Goal: Task Accomplishment & Management: Complete application form

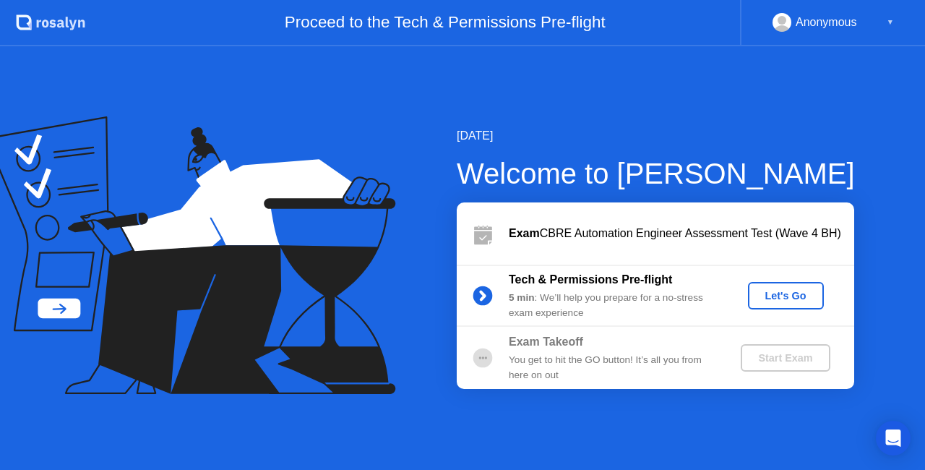
click at [768, 293] on div "Let's Go" at bounding box center [786, 296] width 64 height 12
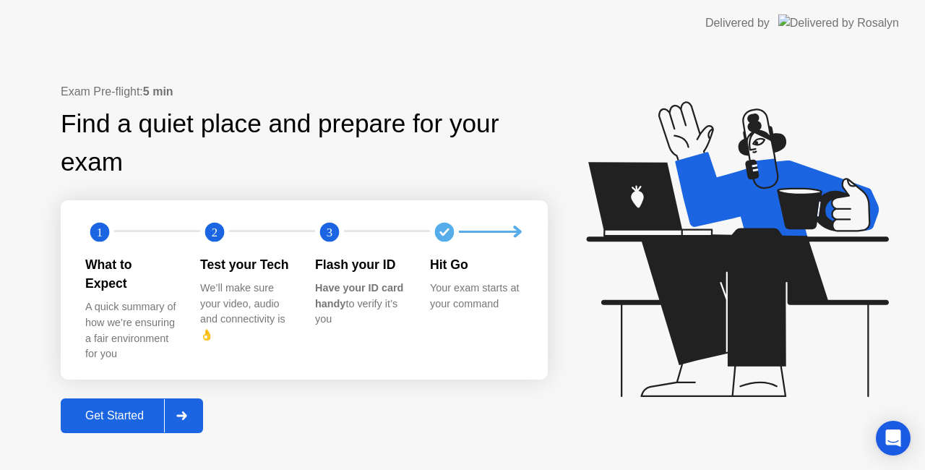
click at [104, 409] on div "Get Started" at bounding box center [114, 415] width 99 height 13
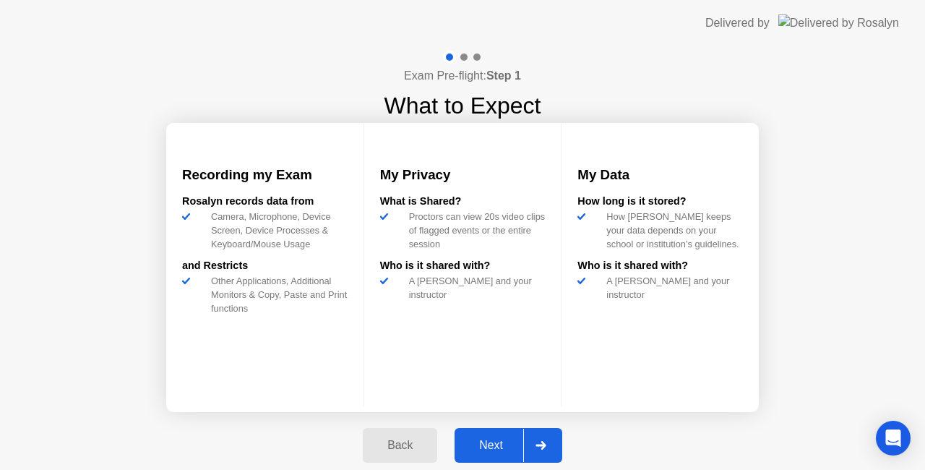
click at [493, 444] on div "Next" at bounding box center [491, 445] width 64 height 13
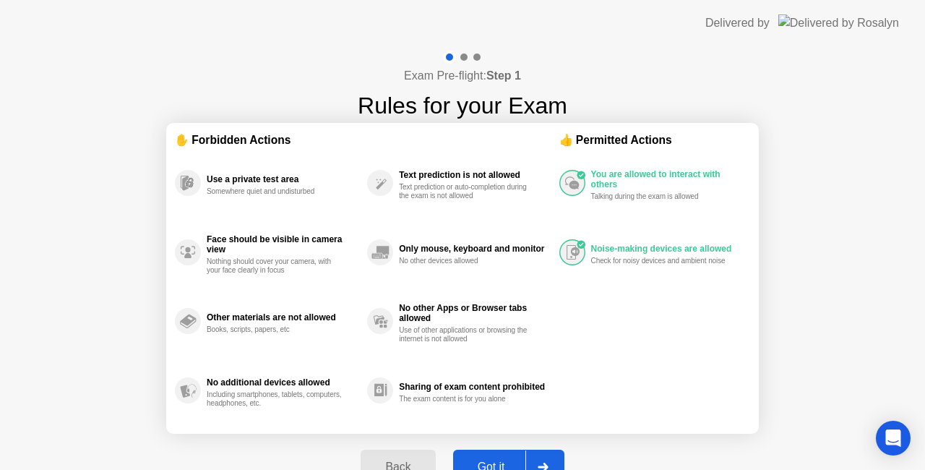
click at [487, 460] on div "Got it" at bounding box center [491, 466] width 68 height 13
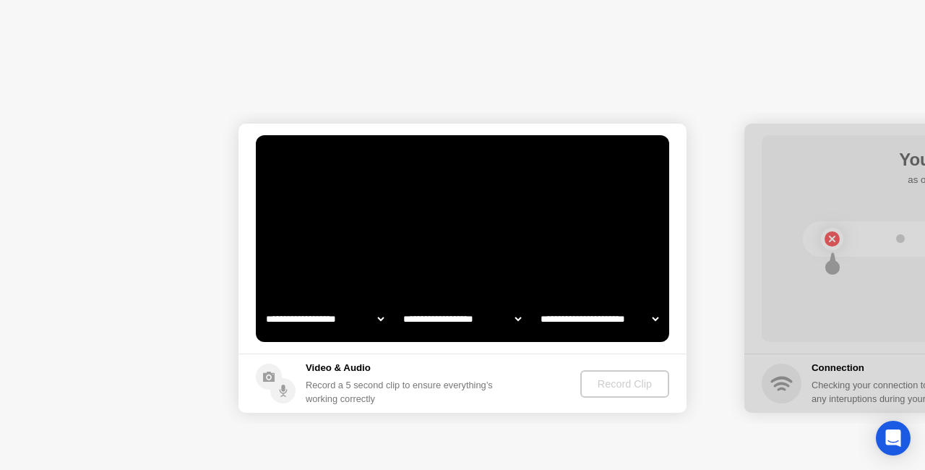
select select "**********"
select select "*******"
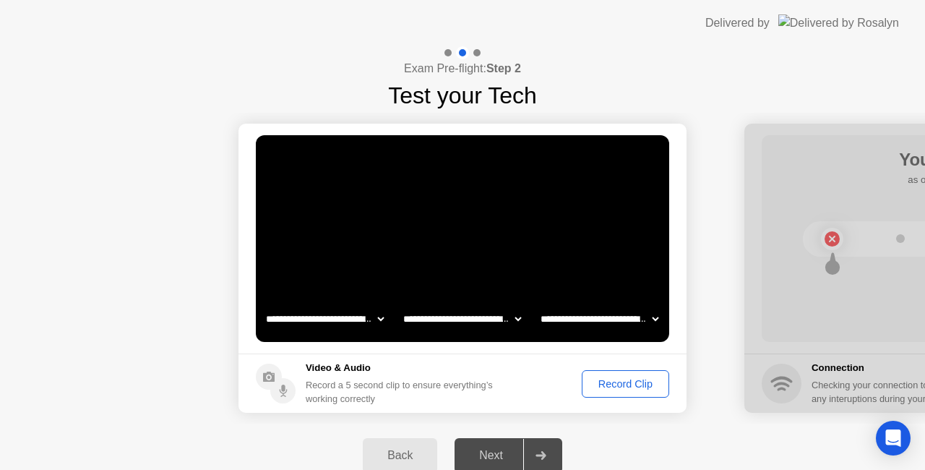
click at [590, 380] on div "Record Clip" at bounding box center [625, 384] width 77 height 12
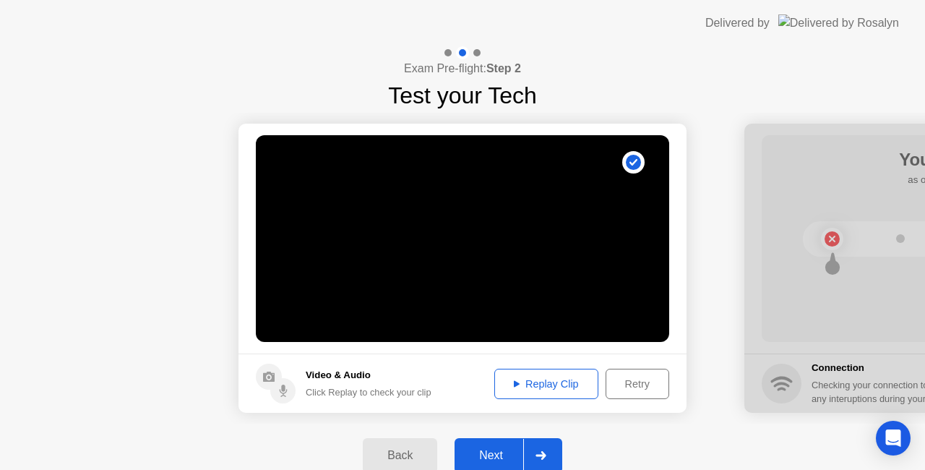
click at [548, 380] on div "Replay Clip" at bounding box center [546, 384] width 94 height 12
click at [500, 453] on div "Next" at bounding box center [491, 455] width 64 height 13
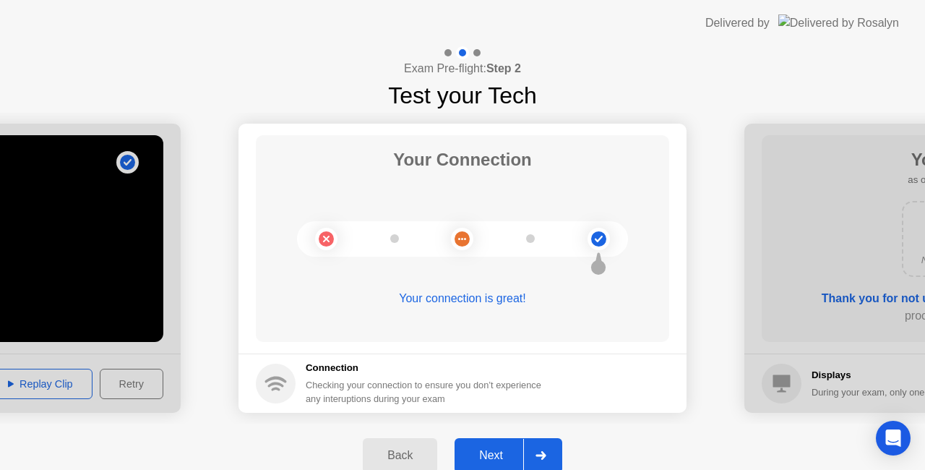
click at [505, 449] on div "Next" at bounding box center [491, 455] width 64 height 13
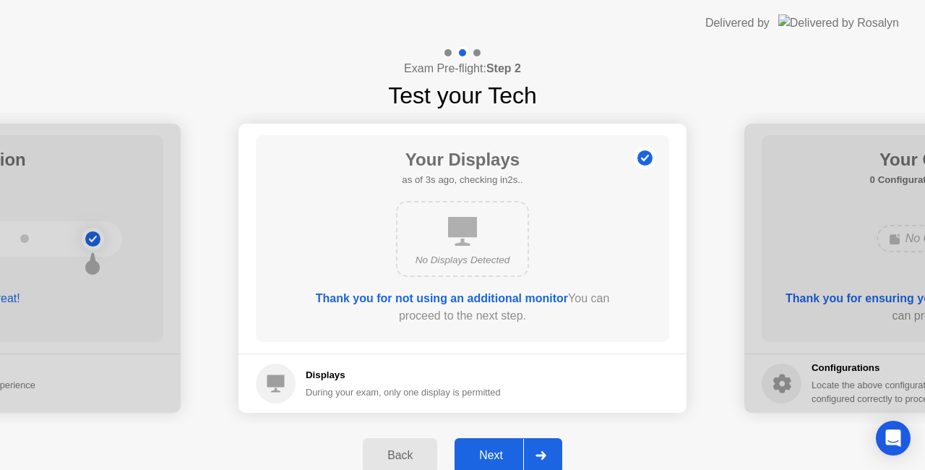
click at [491, 449] on div "Next" at bounding box center [491, 455] width 64 height 13
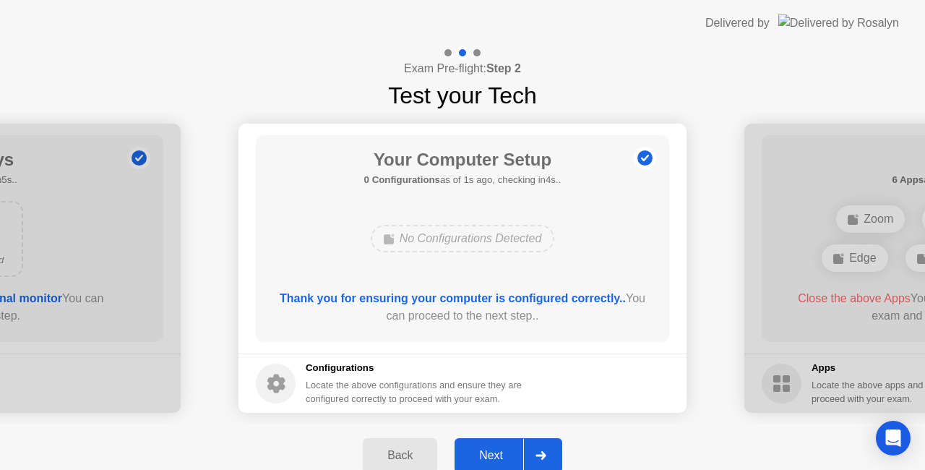
click at [479, 447] on button "Next" at bounding box center [508, 455] width 108 height 35
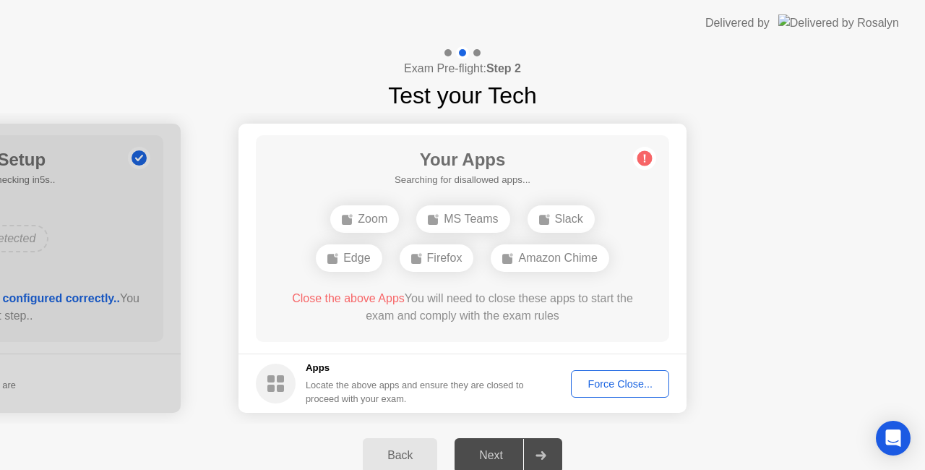
click at [595, 379] on div "Force Close..." at bounding box center [620, 384] width 88 height 12
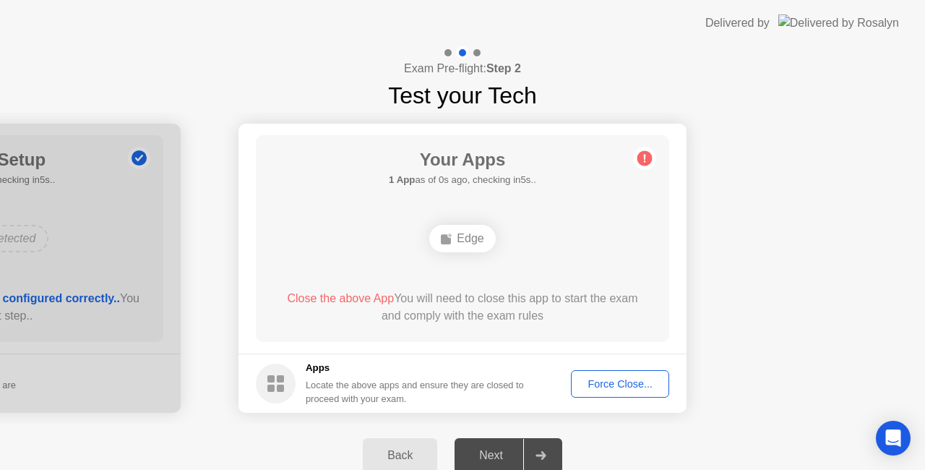
click at [637, 382] on div "Force Close..." at bounding box center [620, 384] width 88 height 12
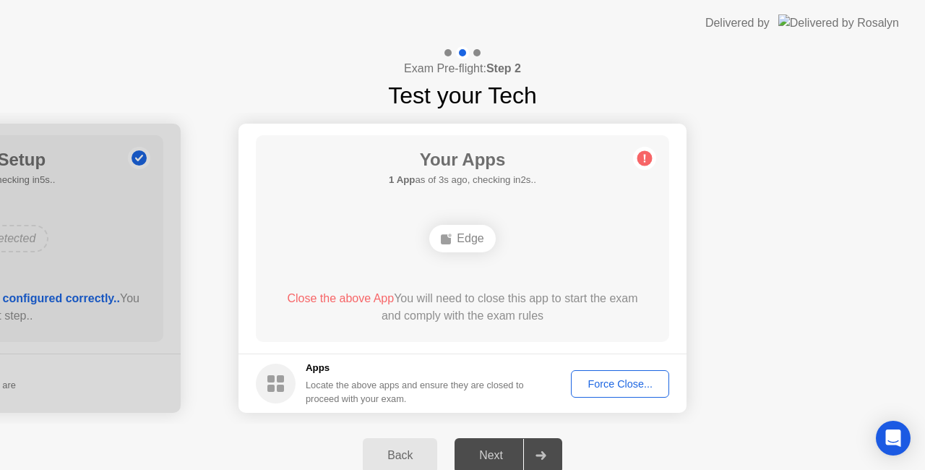
click at [609, 382] on div "Force Close..." at bounding box center [620, 384] width 88 height 12
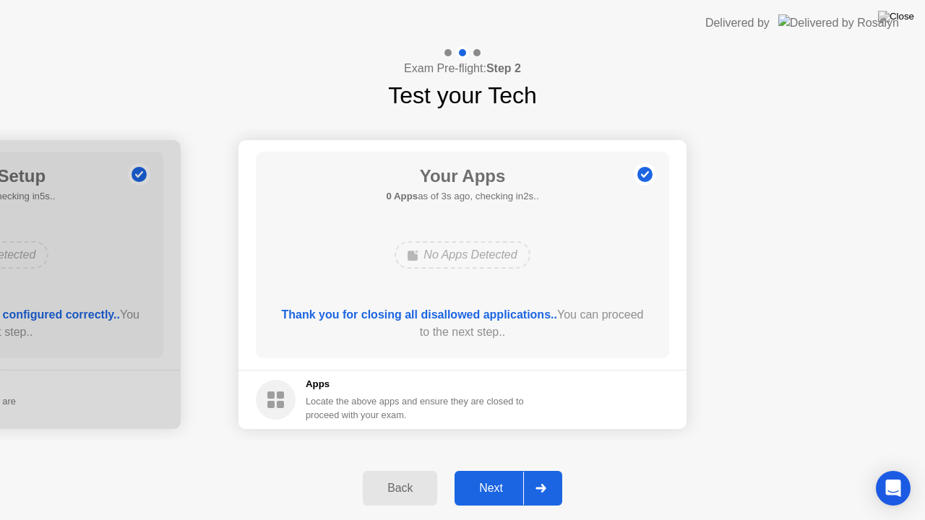
click at [496, 469] on div "Next" at bounding box center [491, 488] width 64 height 13
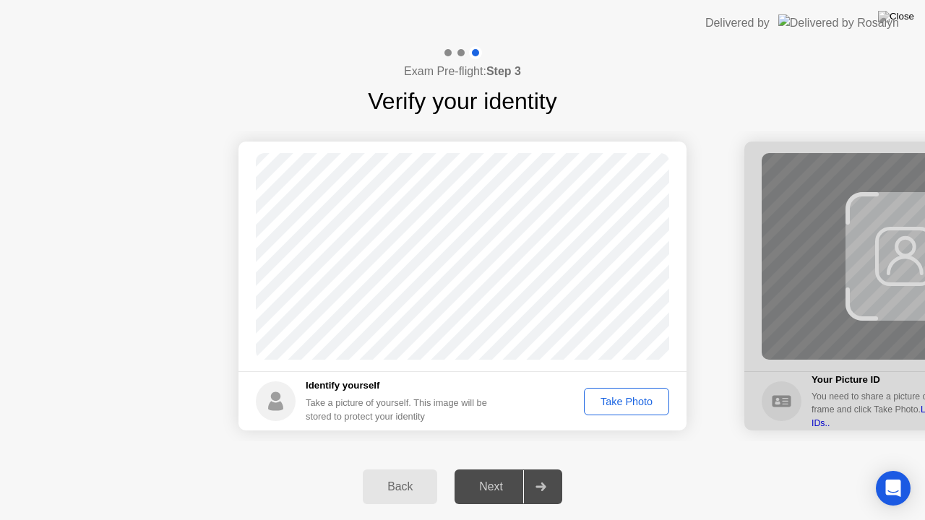
click at [600, 396] on div "Take Photo" at bounding box center [626, 402] width 75 height 12
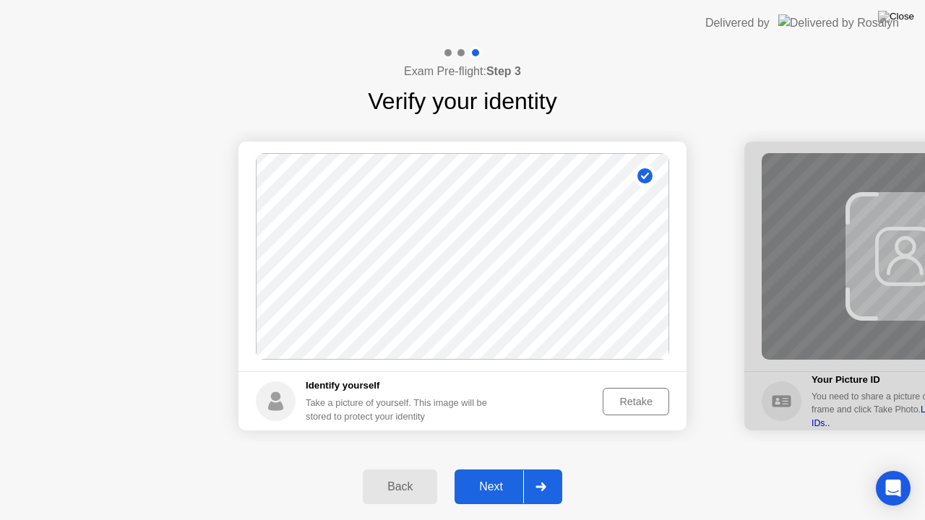
click at [513, 469] on div "Next" at bounding box center [491, 486] width 64 height 13
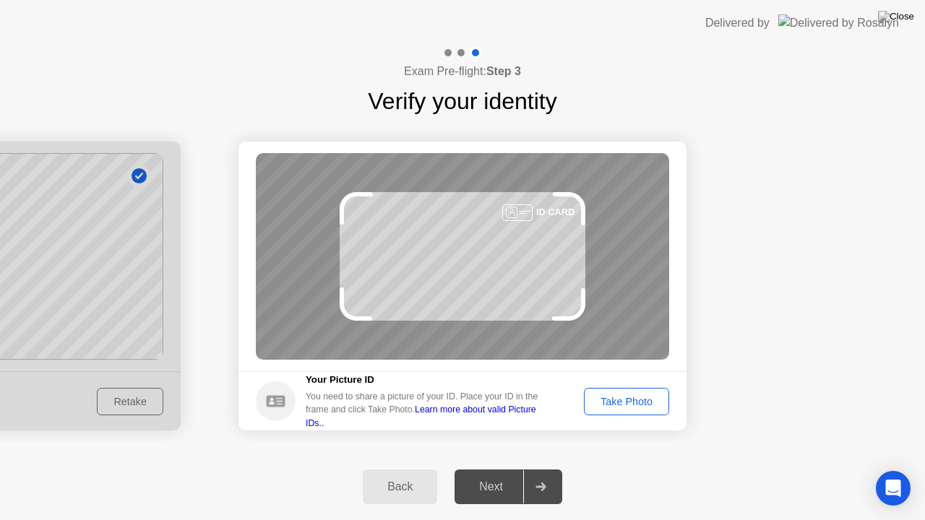
click at [636, 403] on div "Take Photo" at bounding box center [626, 402] width 75 height 12
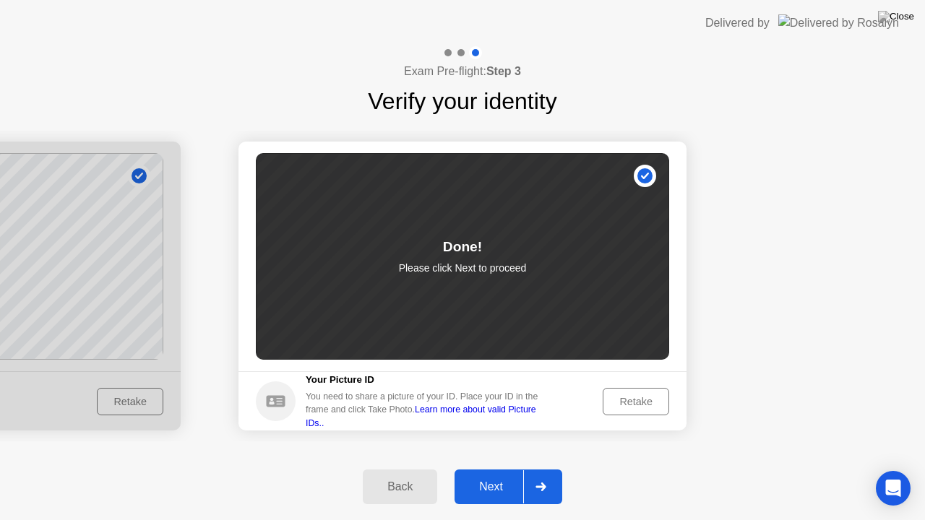
click at [505, 469] on div "Next" at bounding box center [491, 486] width 64 height 13
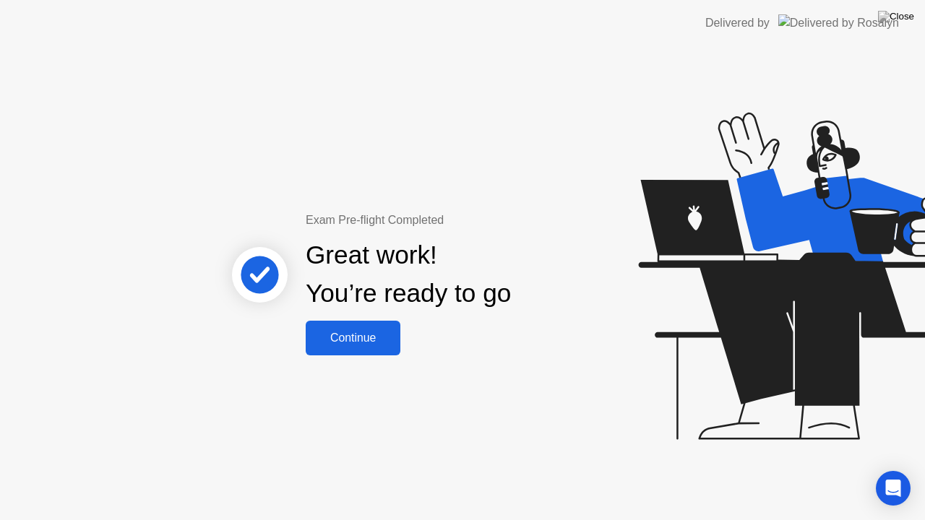
click at [371, 337] on div "Continue" at bounding box center [353, 338] width 86 height 13
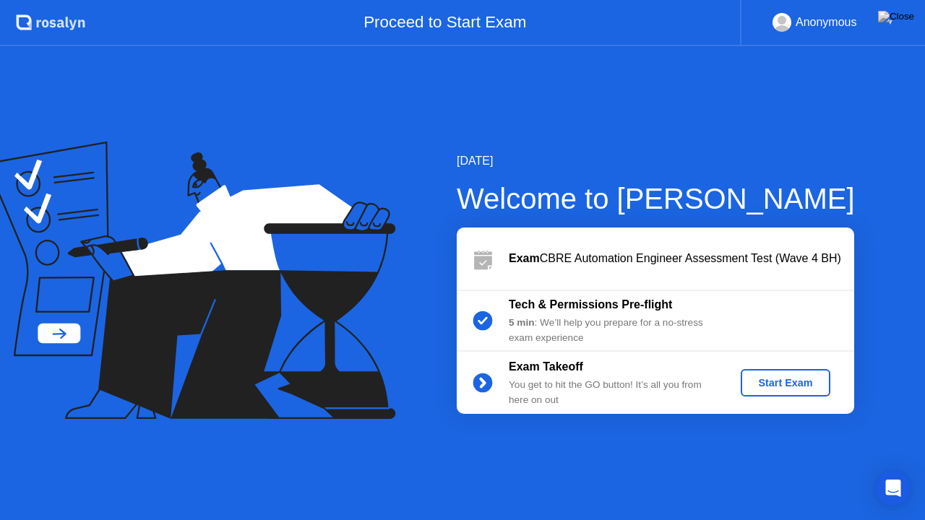
click at [767, 381] on div "Start Exam" at bounding box center [784, 383] width 77 height 12
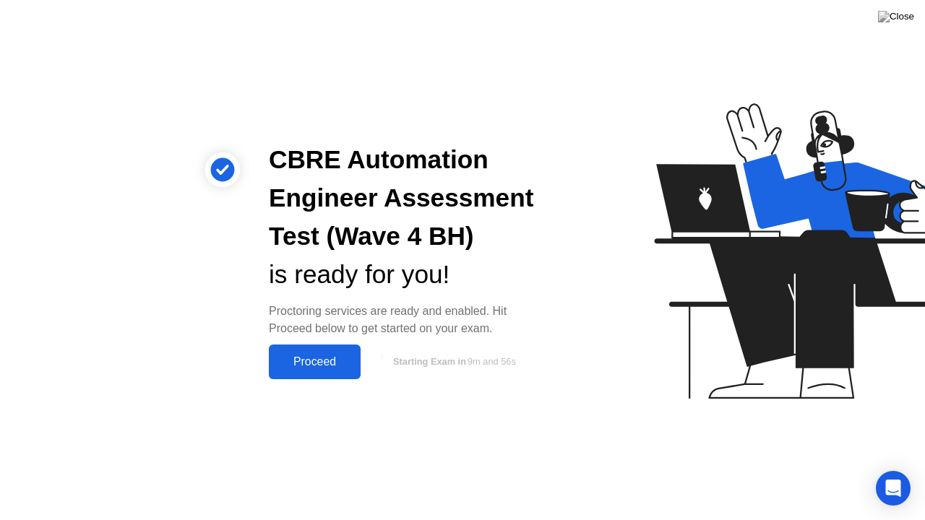
click at [332, 357] on div "Proceed" at bounding box center [314, 361] width 83 height 13
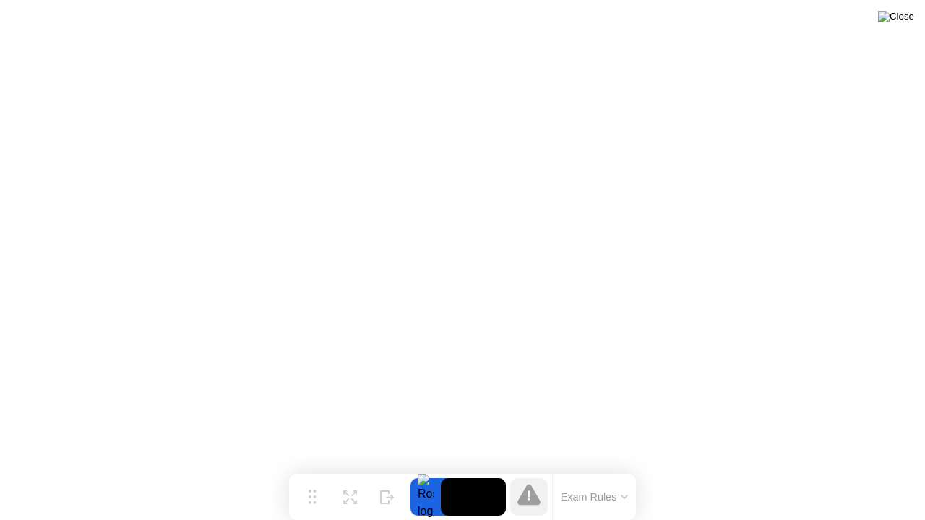
click at [907, 13] on img at bounding box center [896, 17] width 36 height 12
